Goal: Information Seeking & Learning: Learn about a topic

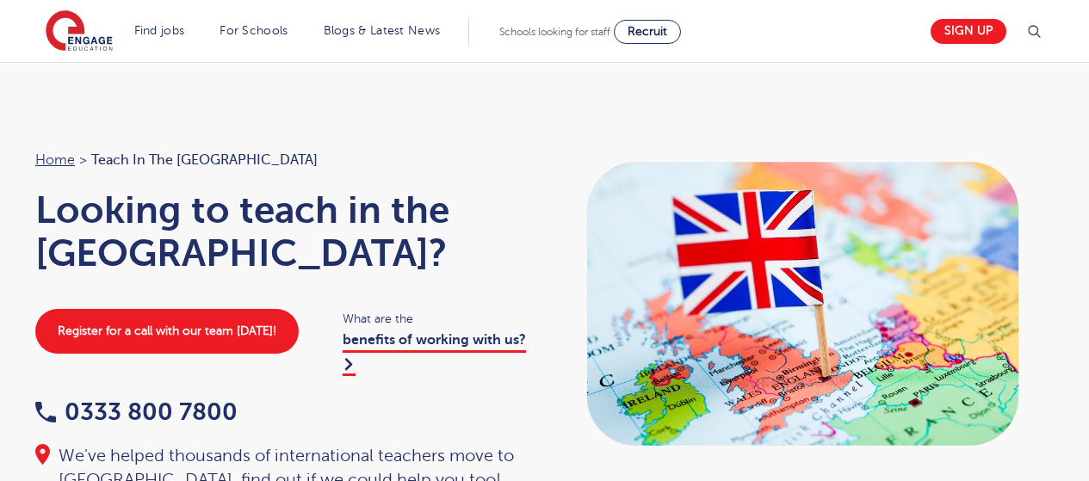
scroll to position [421, 0]
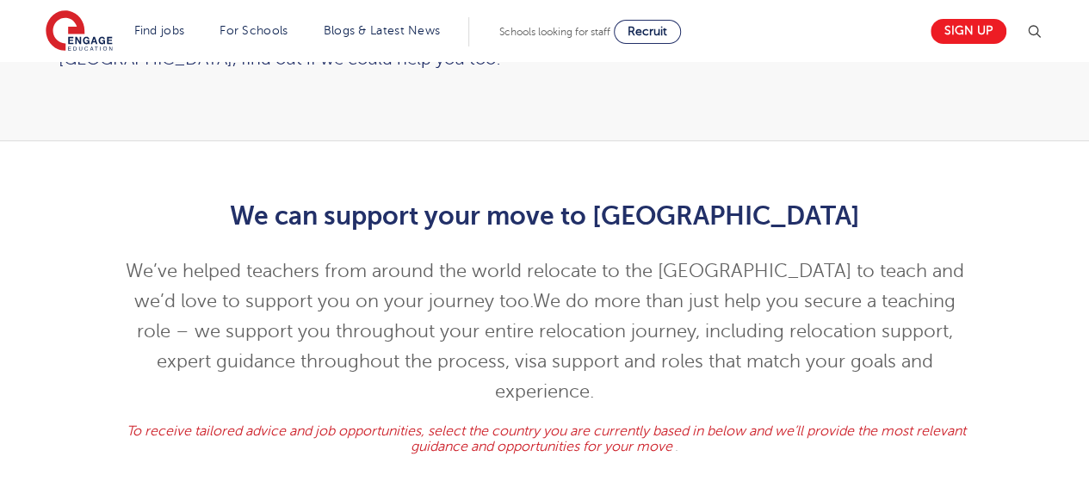
click at [634, 201] on h2 "We can support your move to [GEOGRAPHIC_DATA]" at bounding box center [544, 215] width 844 height 29
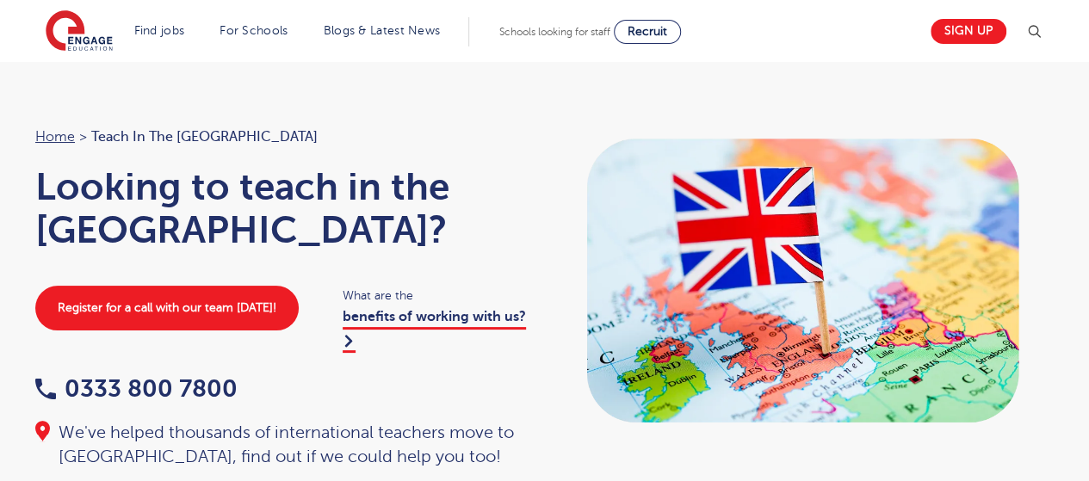
scroll to position [0, 0]
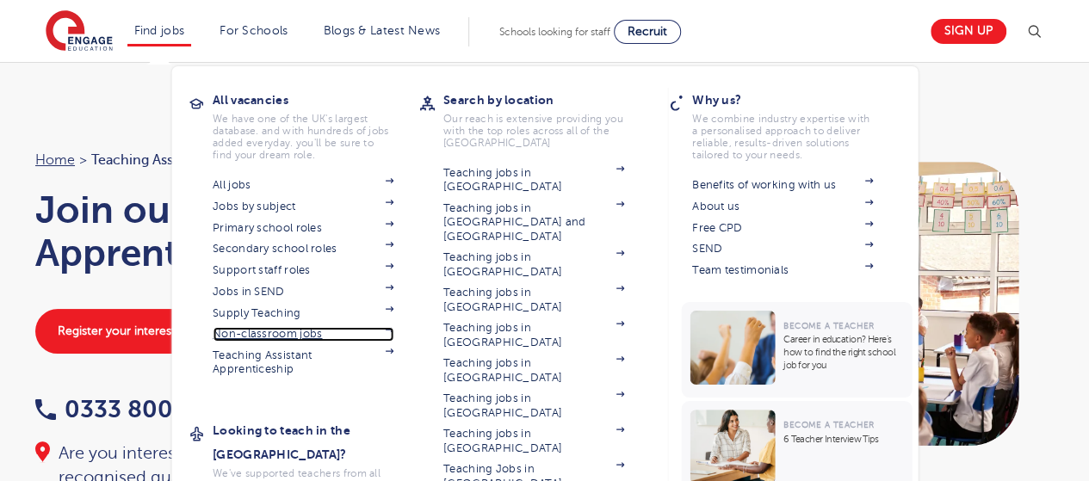
click at [325, 335] on link "Non-classroom jobs" at bounding box center [303, 334] width 181 height 14
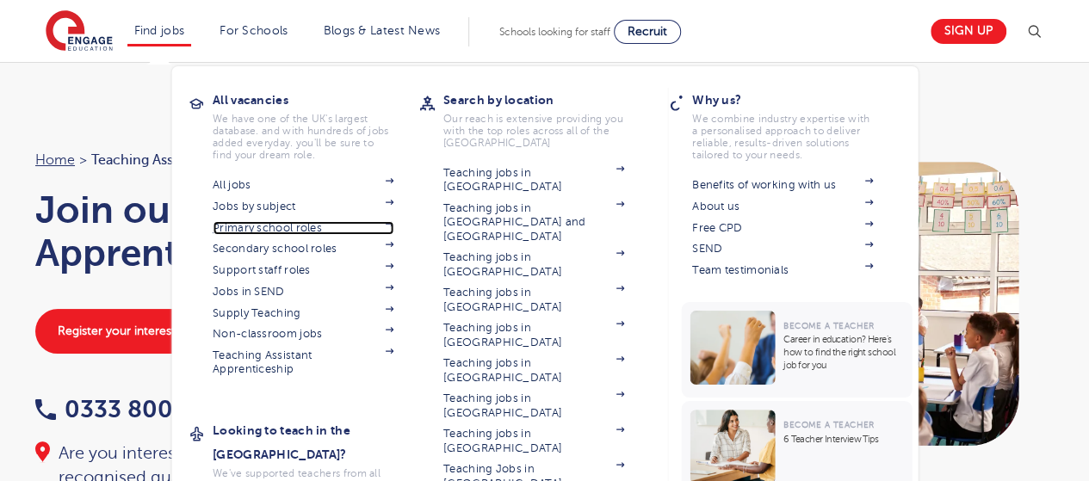
click at [298, 229] on link "Primary school roles" at bounding box center [303, 228] width 181 height 14
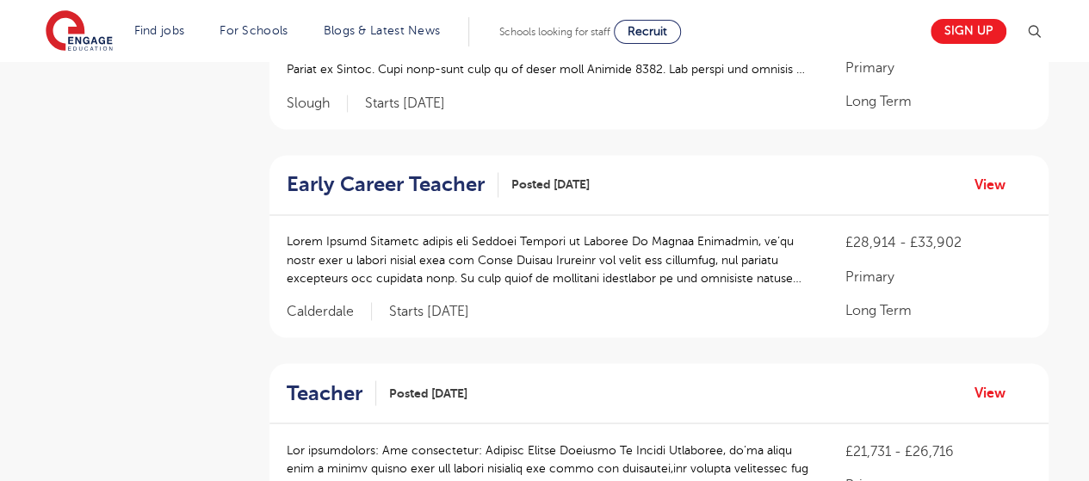
scroll to position [1388, 0]
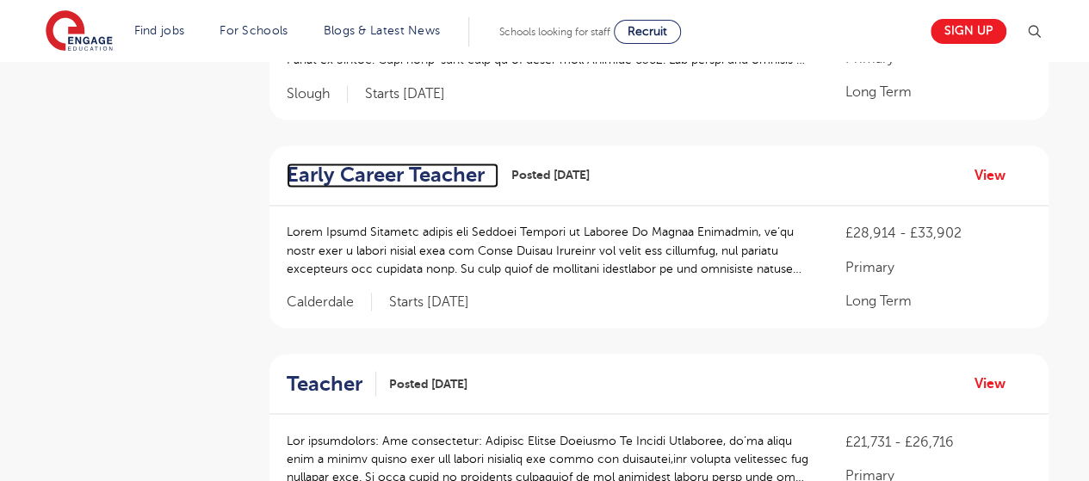
click at [457, 179] on h2 "Early Career Teacher" at bounding box center [386, 175] width 198 height 25
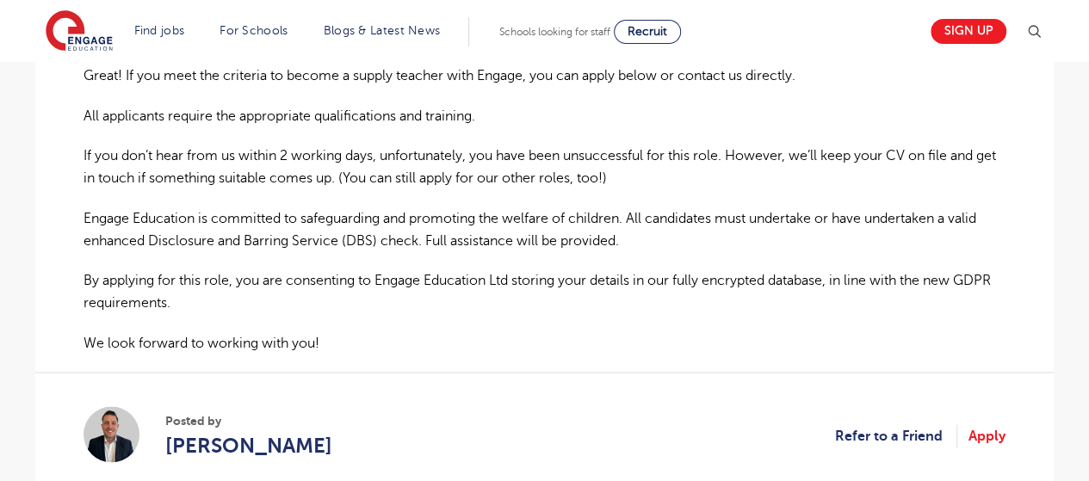
scroll to position [1271, 0]
